Goal: Information Seeking & Learning: Learn about a topic

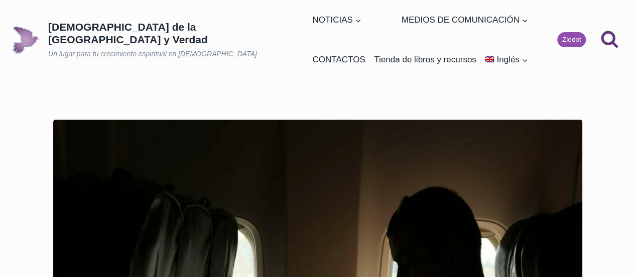
click at [53, 30] on font "[DEMOGRAPHIC_DATA] de la [GEOGRAPHIC_DATA] y Verdad" at bounding box center [128, 33] width 160 height 24
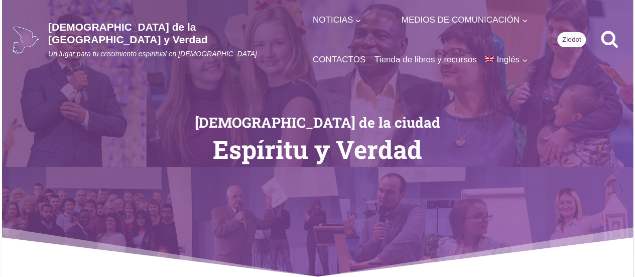
click at [208, 27] on font "[DEMOGRAPHIC_DATA] de la [GEOGRAPHIC_DATA] y Verdad" at bounding box center [128, 33] width 160 height 24
